Goal: Information Seeking & Learning: Check status

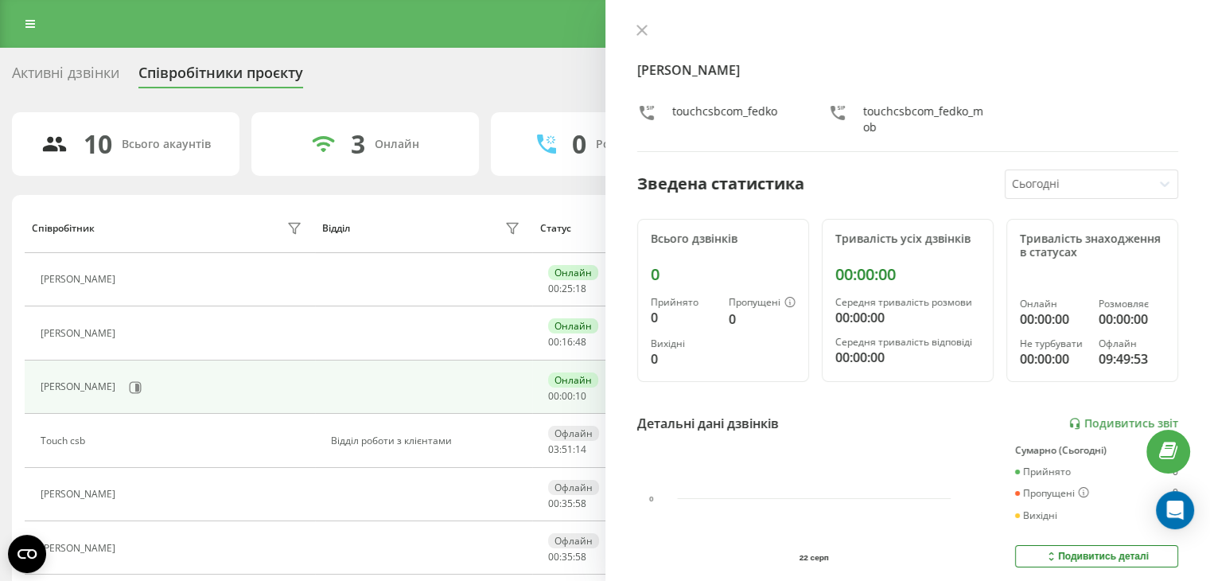
click at [660, 28] on div at bounding box center [908, 32] width 542 height 16
click at [650, 25] on button at bounding box center [642, 31] width 21 height 15
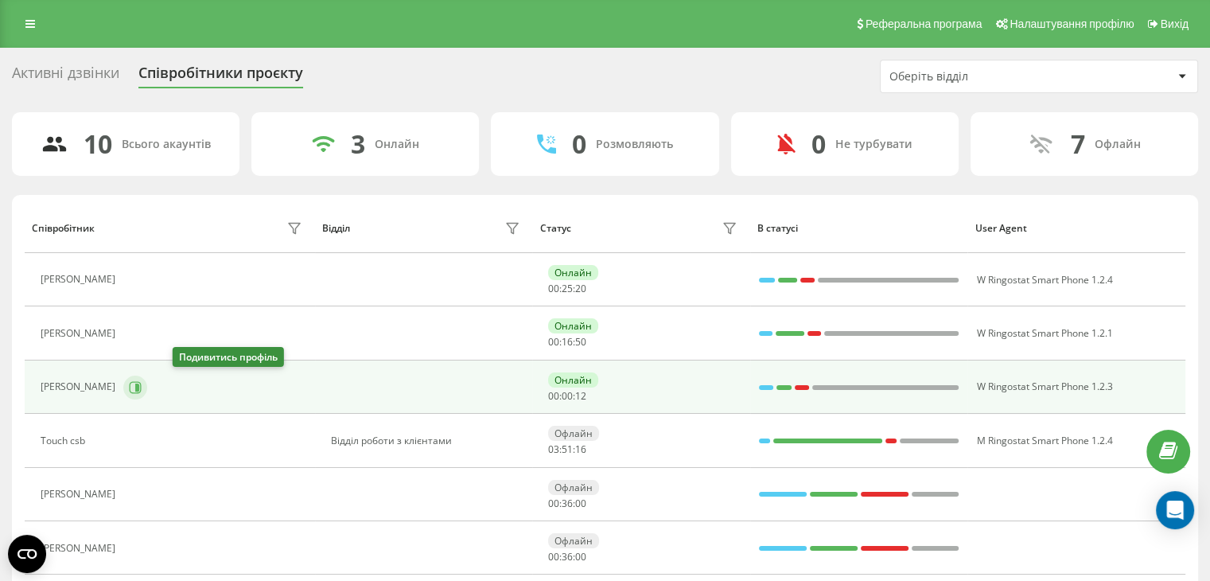
click at [142, 388] on icon at bounding box center [135, 387] width 13 height 13
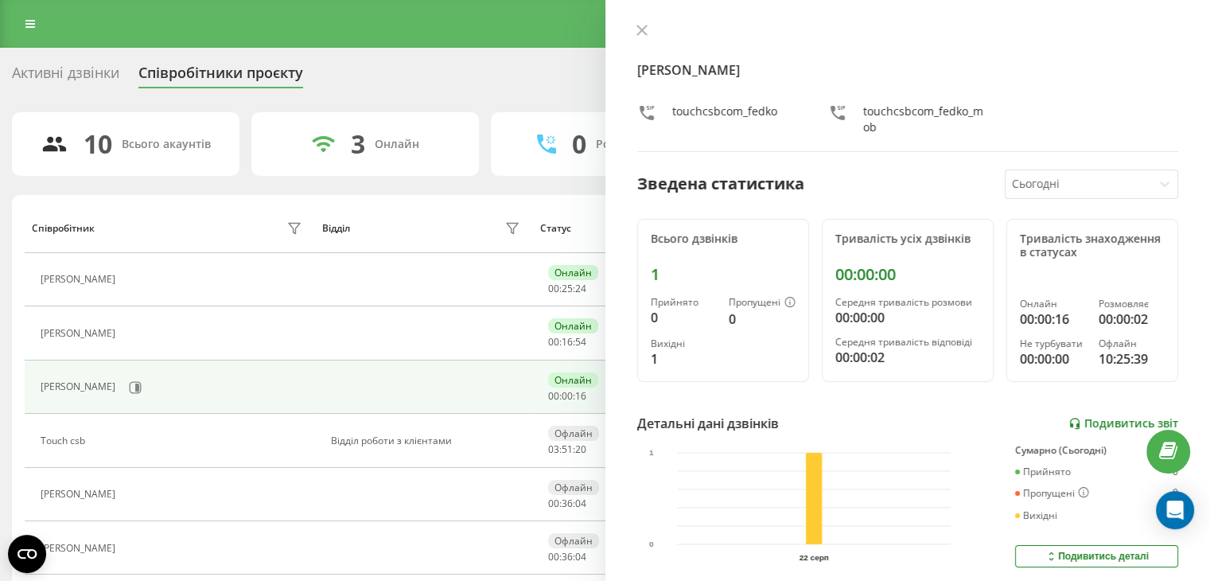
click at [1130, 418] on link "Подивитись звіт" at bounding box center [1123, 424] width 110 height 14
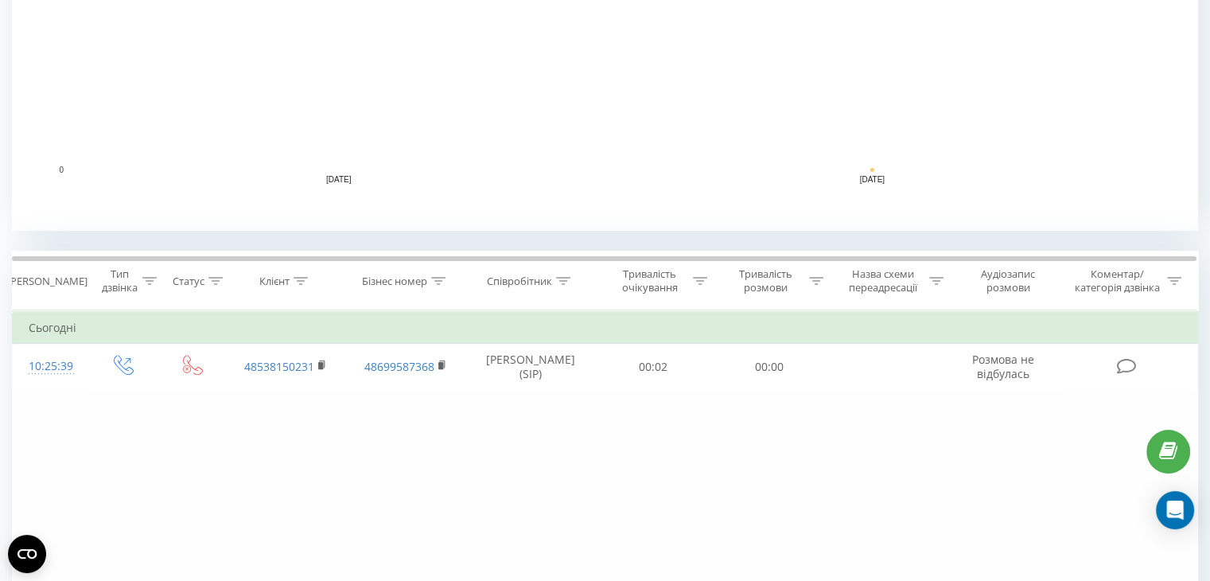
scroll to position [582, 0]
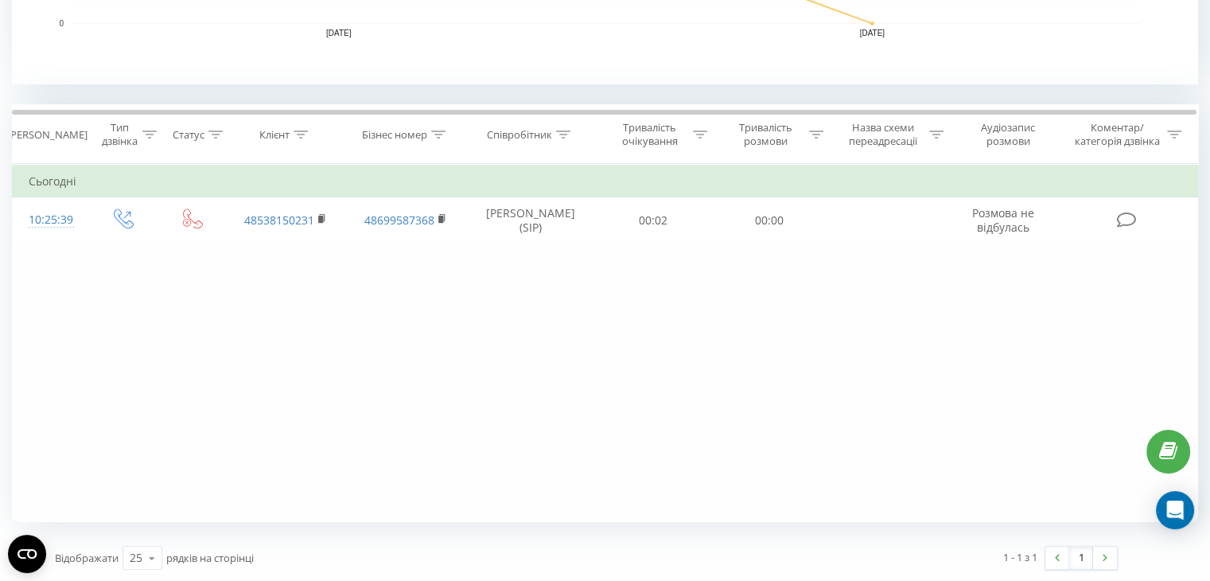
click at [228, 359] on div "Фільтрувати за умовою Дорівнює Введіть значення Скасувати OK Фільтрувати за умо…" at bounding box center [605, 343] width 1186 height 358
